Goal: Task Accomplishment & Management: Use online tool/utility

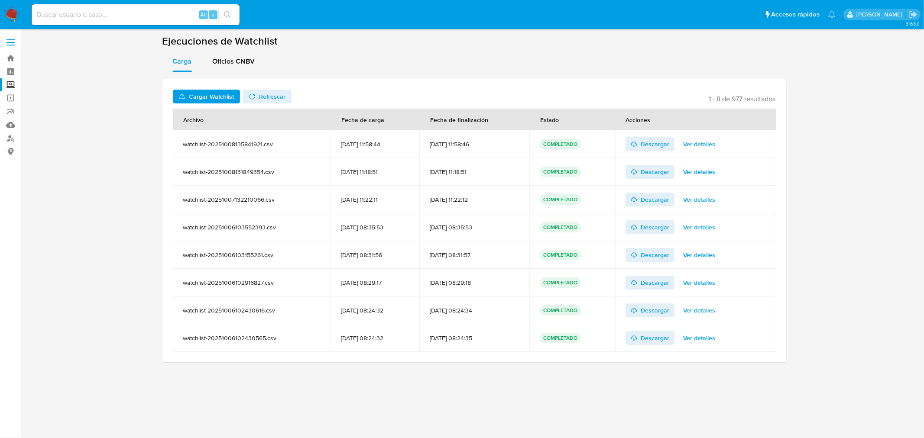
drag, startPoint x: 200, startPoint y: 88, endPoint x: 204, endPoint y: 107, distance: 18.6
click at [204, 107] on div "Cargar Watchlist No tiene permisos para realizar esta acción Refrescar 1 - 8 de…" at bounding box center [474, 220] width 624 height 283
click at [199, 100] on span "Cargar Watchlist" at bounding box center [211, 97] width 45 height 14
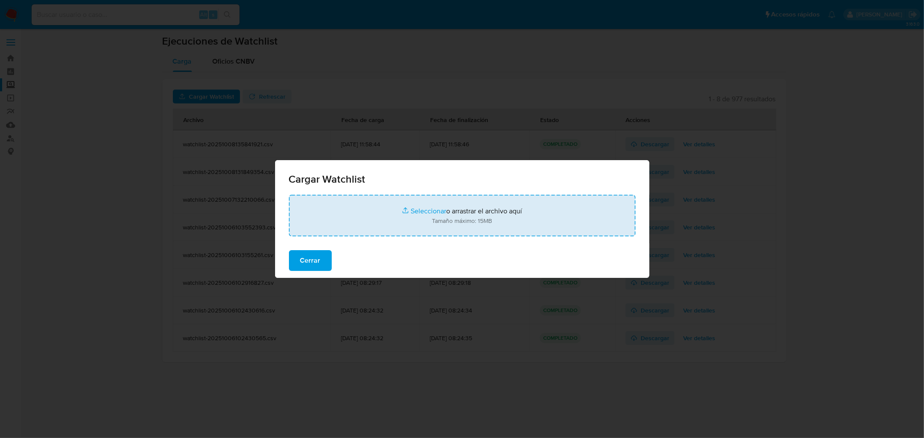
click at [411, 207] on input "file" at bounding box center [462, 216] width 347 height 42
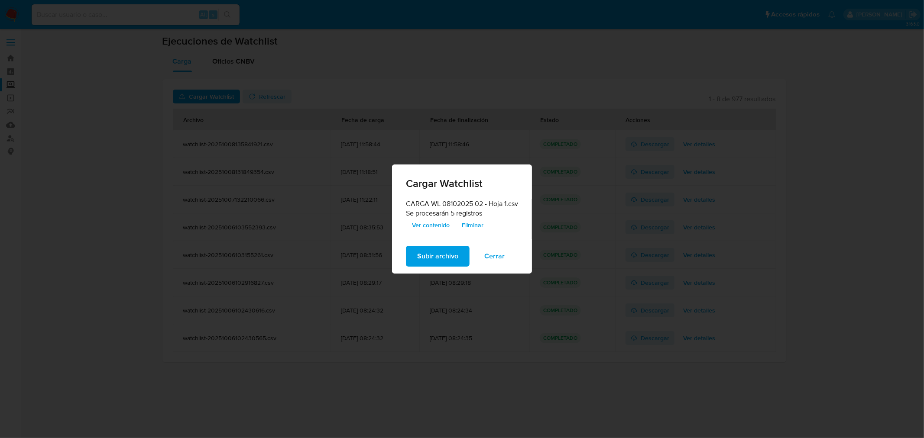
click at [433, 258] on span "Subir archivo" at bounding box center [437, 256] width 41 height 19
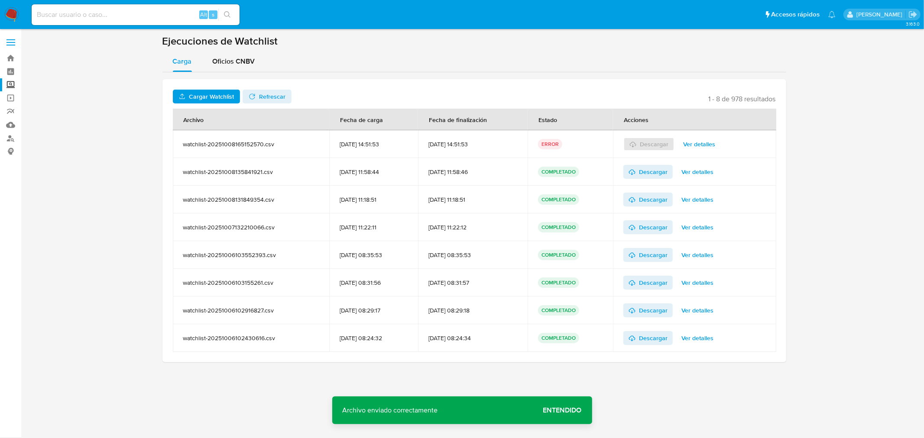
click at [714, 142] on span "Ver detalles" at bounding box center [699, 144] width 32 height 12
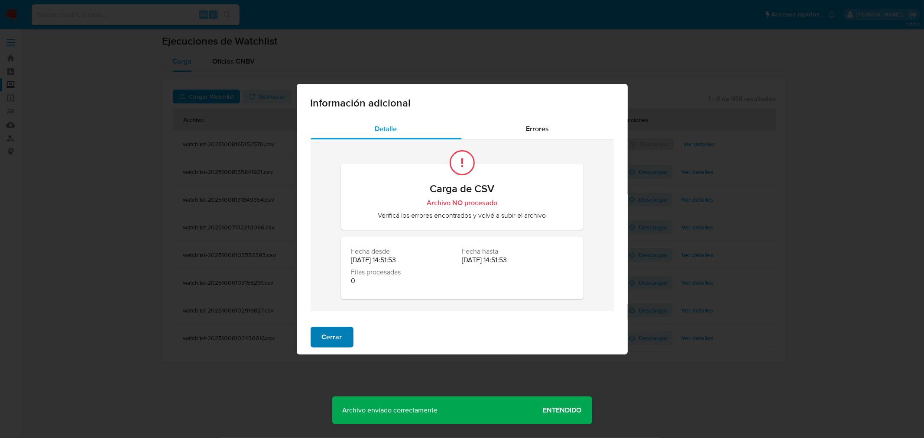
drag, startPoint x: 334, startPoint y: 350, endPoint x: 330, endPoint y: 341, distance: 10.3
click at [330, 341] on div "Cerrar" at bounding box center [462, 337] width 331 height 35
click at [330, 341] on span "Cerrar" at bounding box center [332, 337] width 20 height 19
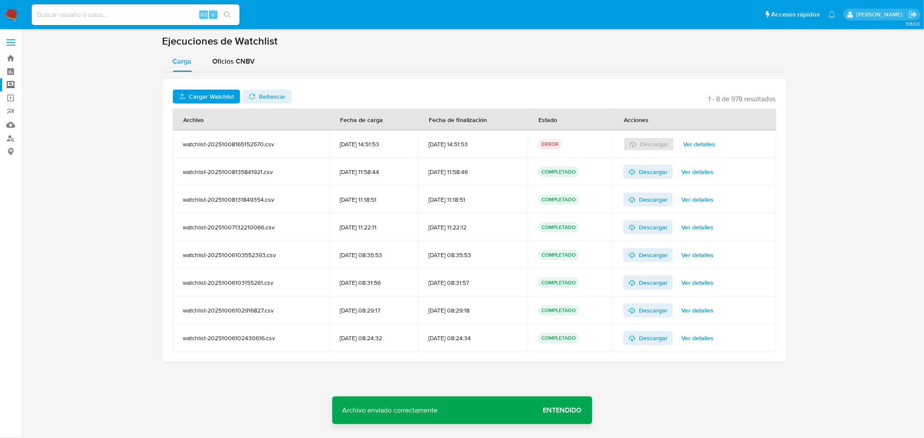
click at [205, 94] on span "Cargar Watchlist" at bounding box center [211, 97] width 45 height 14
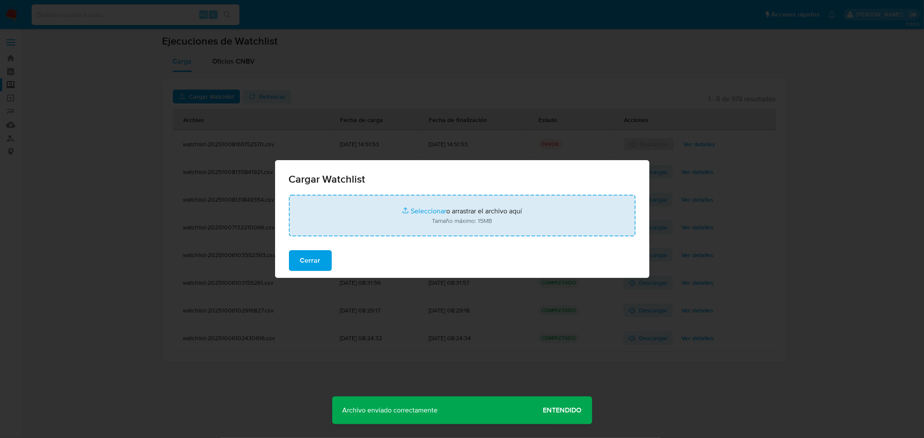
click at [435, 214] on input "file" at bounding box center [462, 216] width 347 height 42
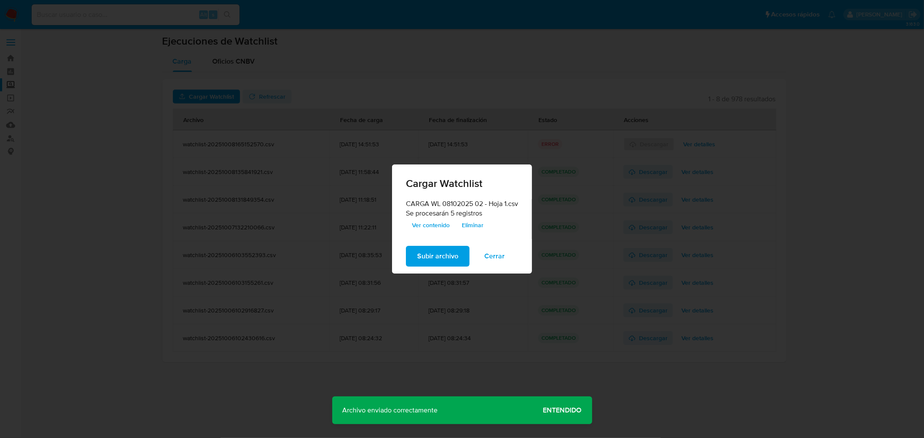
click at [415, 252] on button "Subir archivo" at bounding box center [438, 256] width 64 height 21
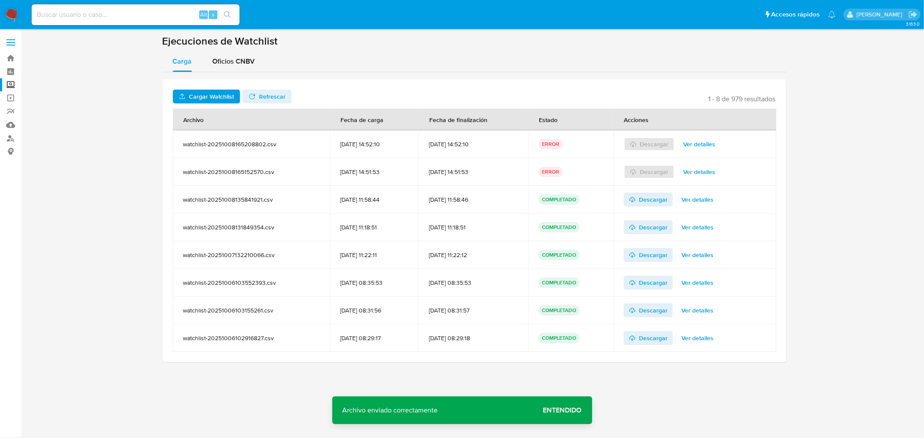
click at [698, 146] on span "Ver detalles" at bounding box center [699, 144] width 32 height 12
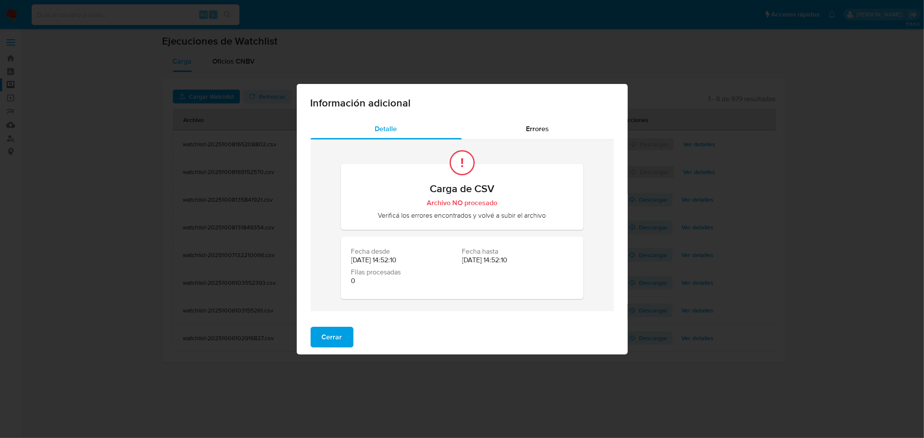
click at [165, 259] on div "Información adicional Detalle Errores Carga de CSV Archivo NO procesado Verific…" at bounding box center [462, 219] width 924 height 438
click at [337, 337] on span "Cerrar" at bounding box center [332, 337] width 20 height 19
